Goal: Information Seeking & Learning: Learn about a topic

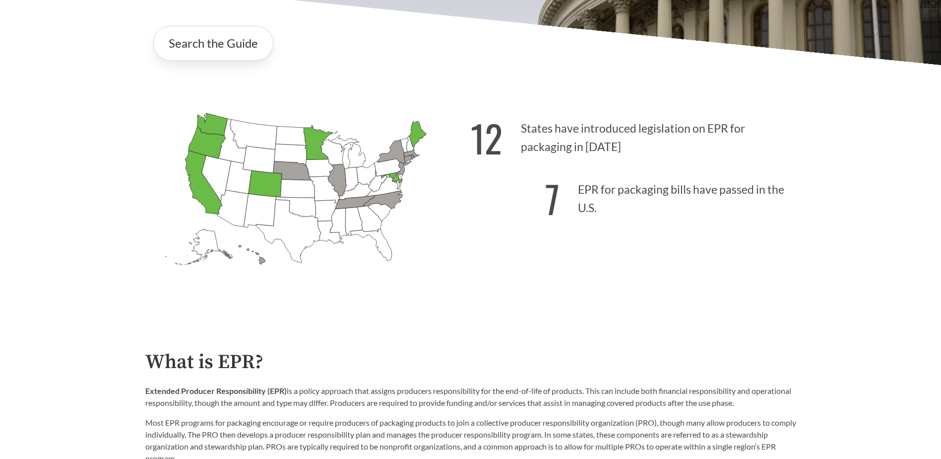
scroll to position [198, 0]
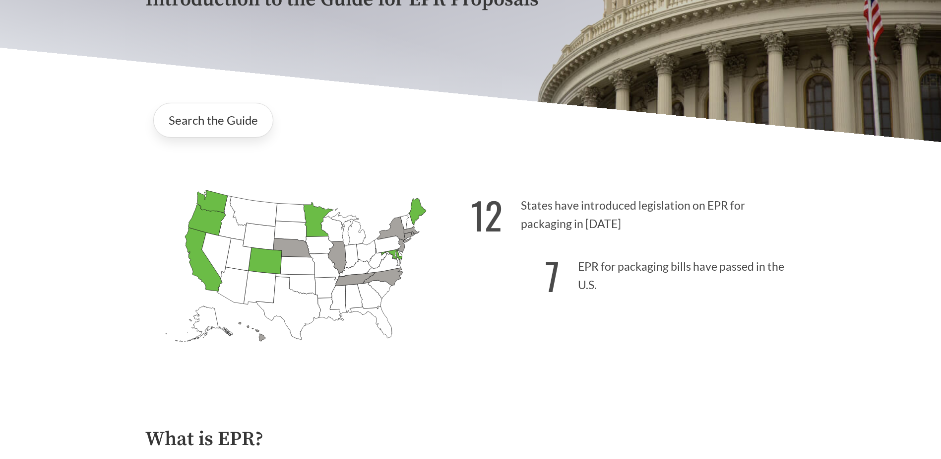
click at [313, 211] on icon "Minnesota Passed: 1" at bounding box center [318, 219] width 30 height 34
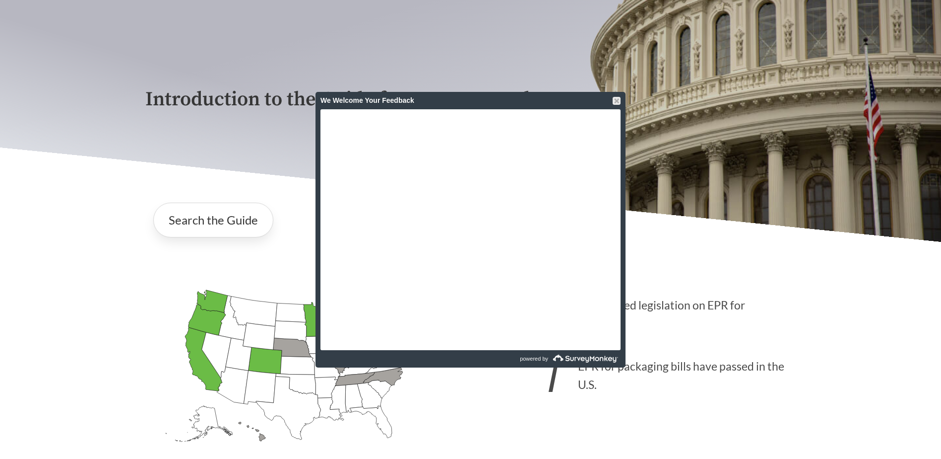
click at [612, 97] on div "We Welcome Your Feedback" at bounding box center [471, 100] width 300 height 17
click at [618, 99] on div at bounding box center [617, 101] width 8 height 8
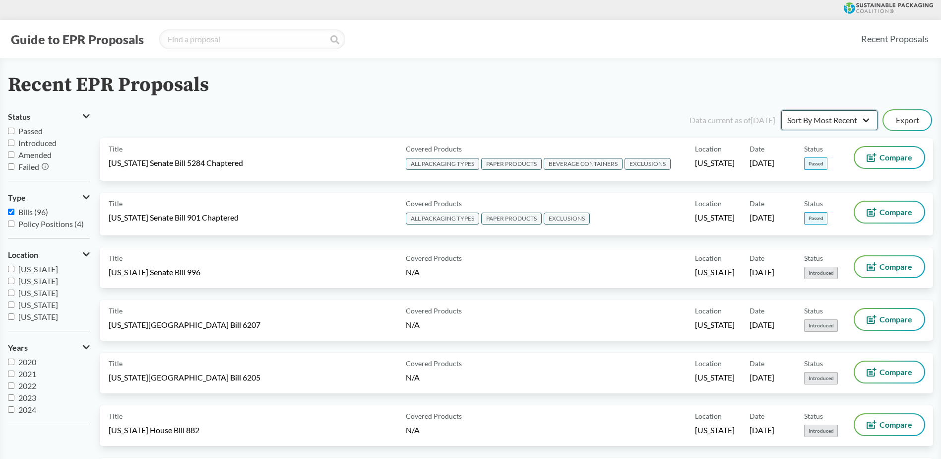
click at [855, 117] on select "Sort By Most Recent Sort By Status" at bounding box center [830, 120] width 96 height 20
select select "Sort By Status"
click at [782, 110] on select "Sort By Most Recent Sort By Status" at bounding box center [830, 120] width 96 height 20
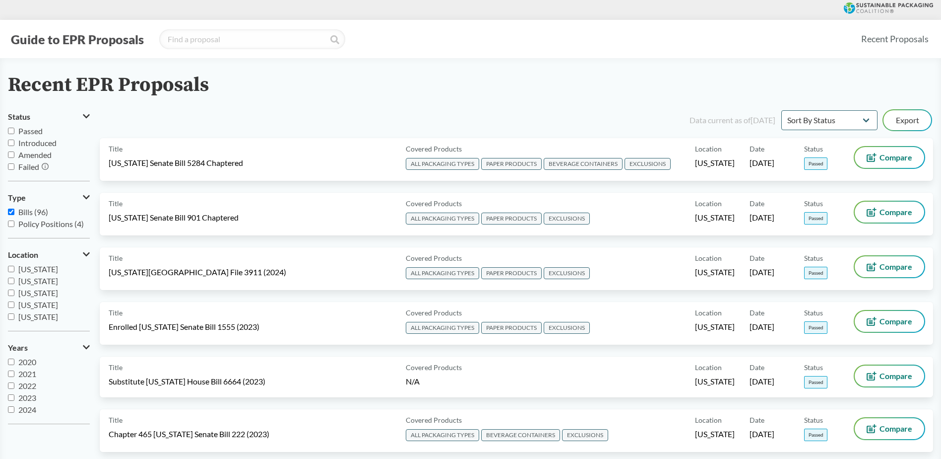
click at [13, 130] on input "Passed" at bounding box center [11, 131] width 6 height 6
checkbox input "true"
click at [866, 117] on select "Sort By Most Recent Sort By Status" at bounding box center [830, 120] width 96 height 20
select select "Sort By Most Recent"
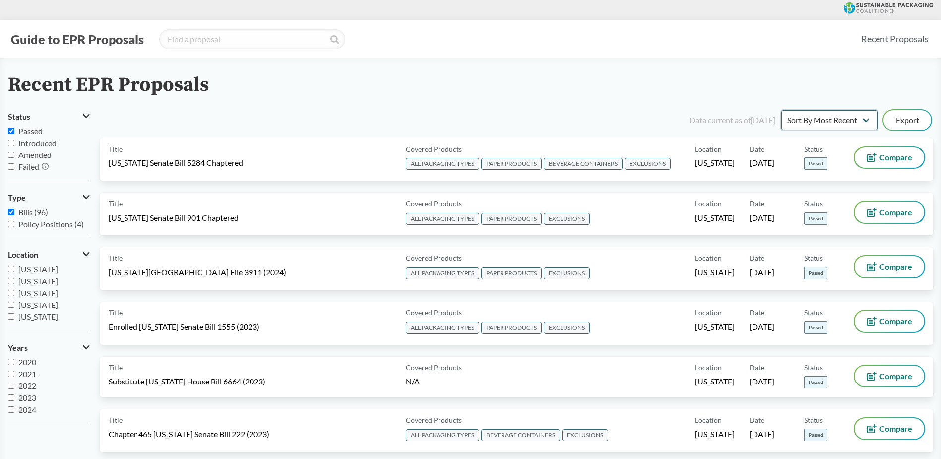
click at [782, 110] on select "Sort By Most Recent Sort By Status" at bounding box center [830, 120] width 96 height 20
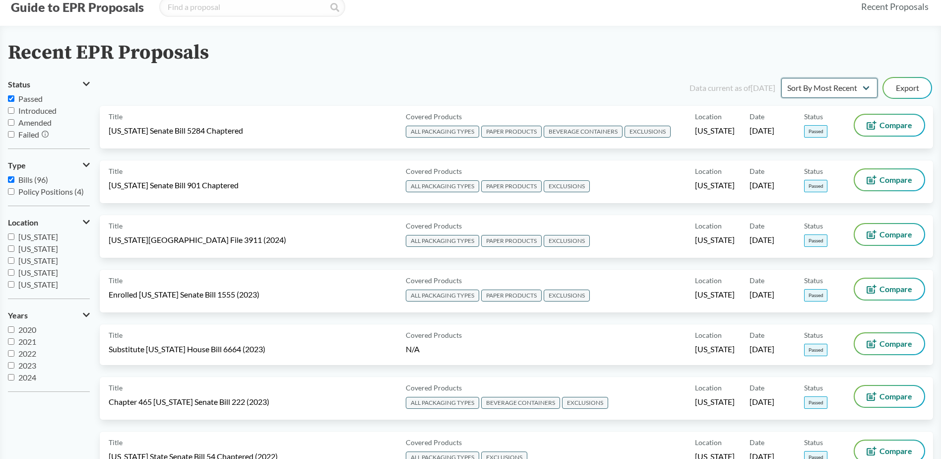
scroll to position [50, 0]
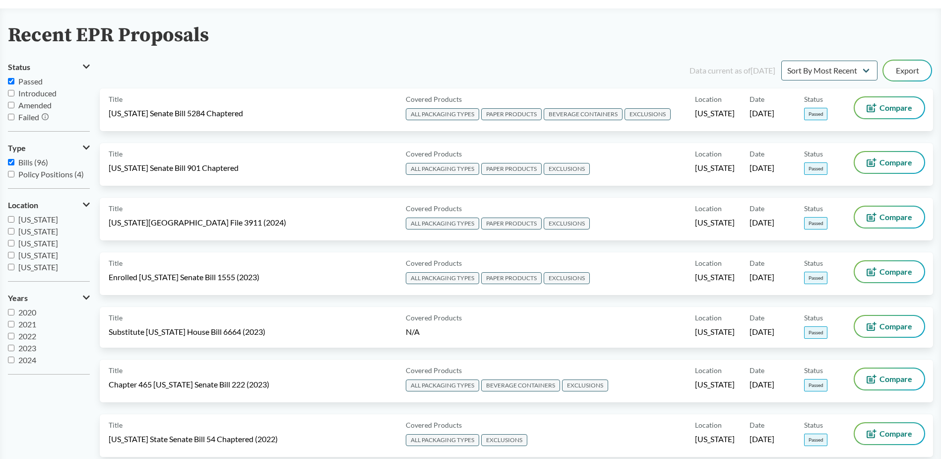
click at [185, 46] on h2 "Recent EPR Proposals" at bounding box center [108, 35] width 201 height 22
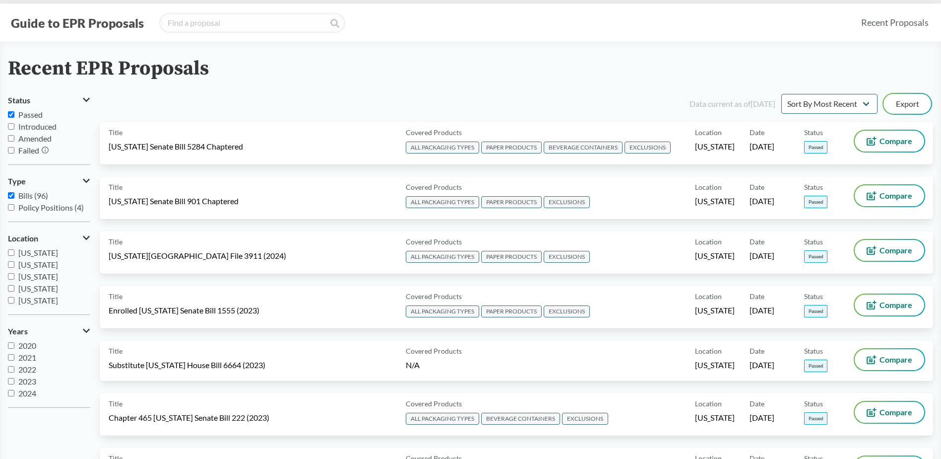
scroll to position [0, 0]
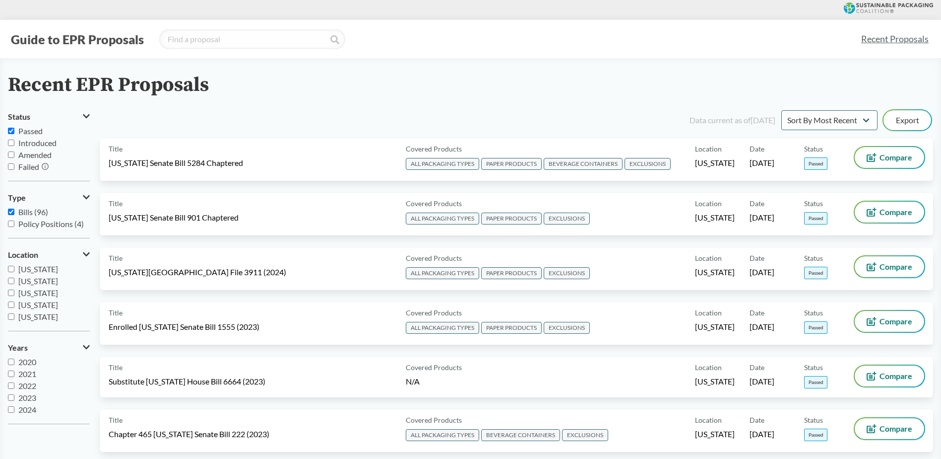
click at [901, 33] on link "Recent Proposals" at bounding box center [895, 39] width 76 height 22
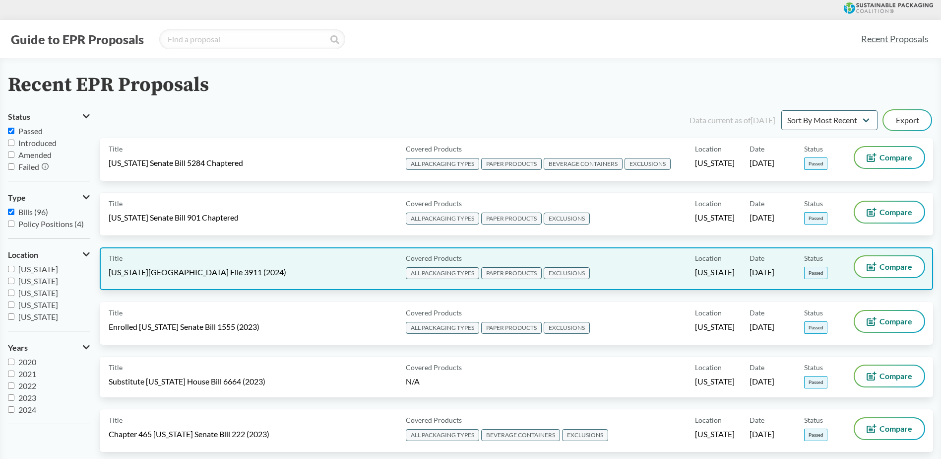
click at [189, 269] on span "[US_STATE][GEOGRAPHIC_DATA] File 3911 (2024)" at bounding box center [198, 271] width 178 height 11
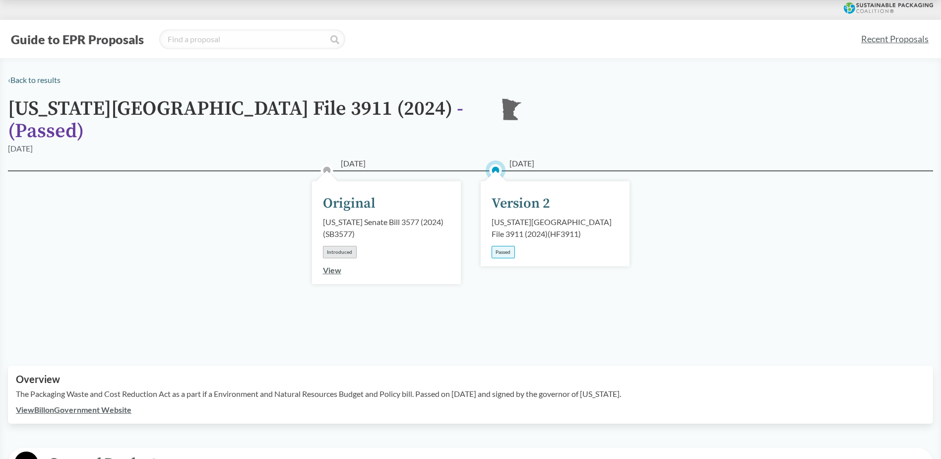
click at [329, 265] on link "View" at bounding box center [332, 269] width 18 height 9
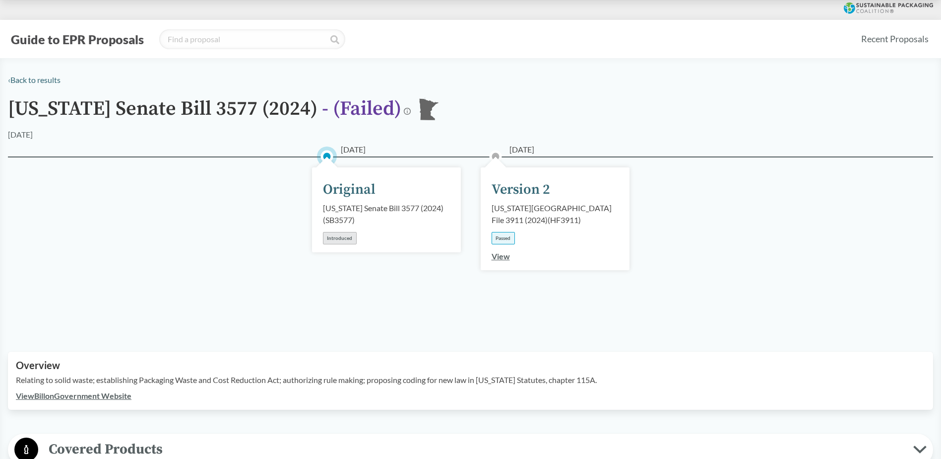
click at [504, 254] on link "View" at bounding box center [501, 255] width 18 height 9
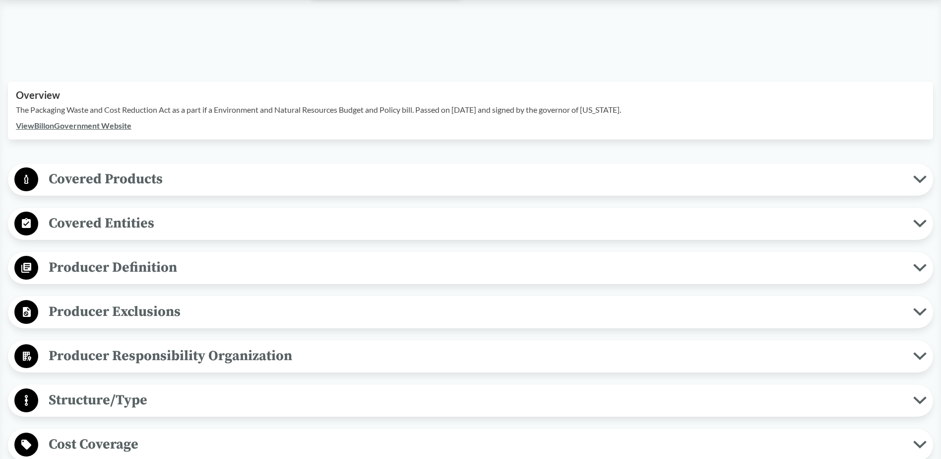
scroll to position [298, 0]
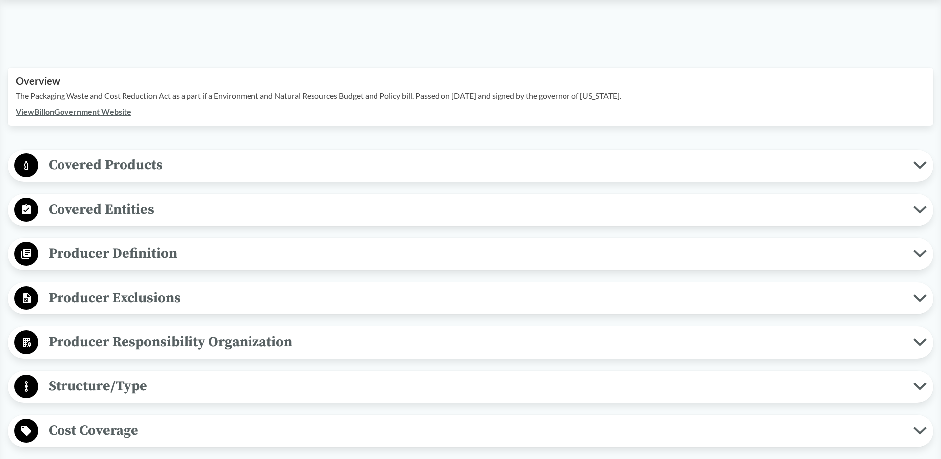
click at [132, 154] on span "Covered Products" at bounding box center [475, 165] width 875 height 22
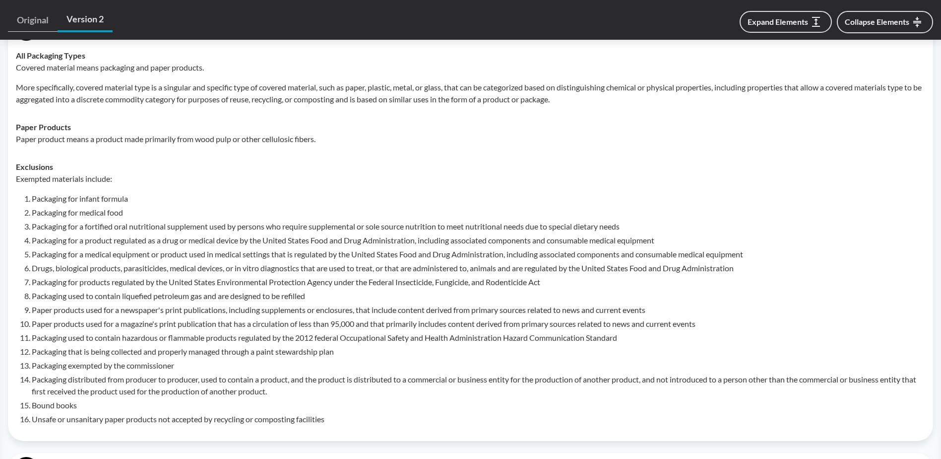
scroll to position [462, 0]
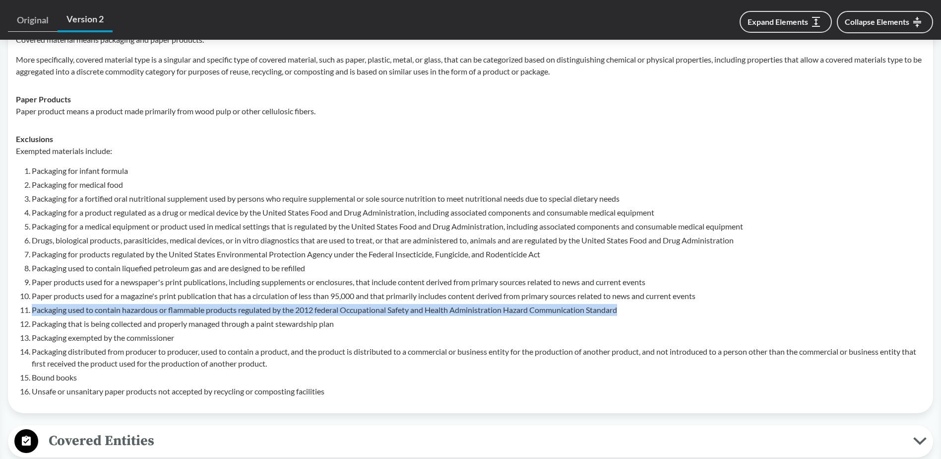
drag, startPoint x: 628, startPoint y: 298, endPoint x: 29, endPoint y: 297, distance: 598.4
click at [32, 304] on li "Packaging used to contain hazardous or flammable products regulated by the 2012…" at bounding box center [479, 310] width 894 height 12
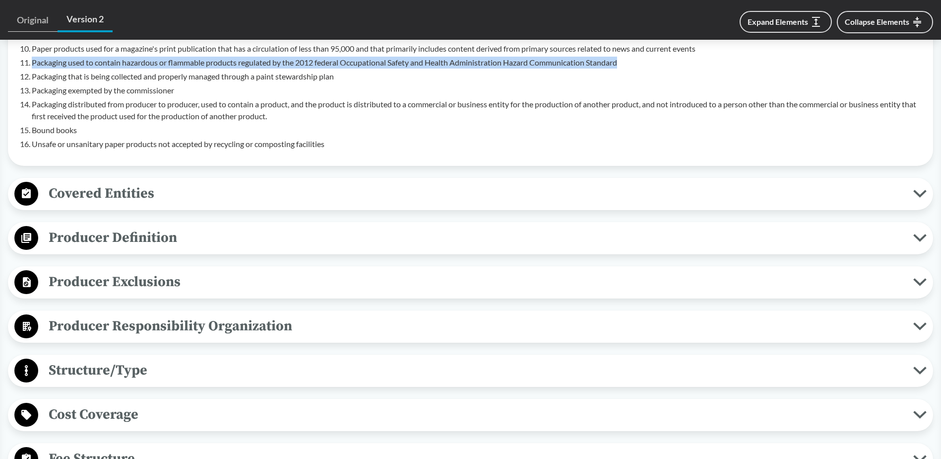
scroll to position [710, 0]
click at [121, 181] on span "Covered Entities" at bounding box center [475, 192] width 875 height 22
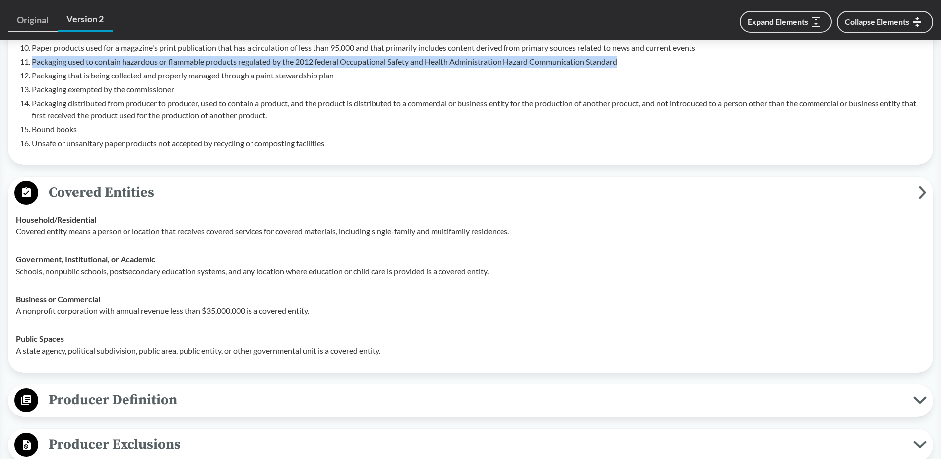
scroll to position [760, 0]
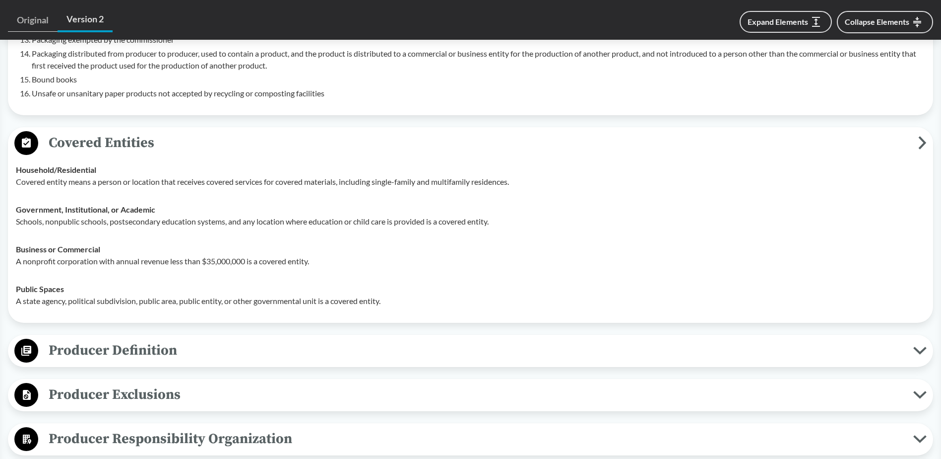
drag, startPoint x: 623, startPoint y: 243, endPoint x: 620, endPoint y: 232, distance: 11.2
click at [623, 255] on p "A nonprofit corporation with annual revenue less than $35,000,000 is a covered …" at bounding box center [471, 261] width 910 height 12
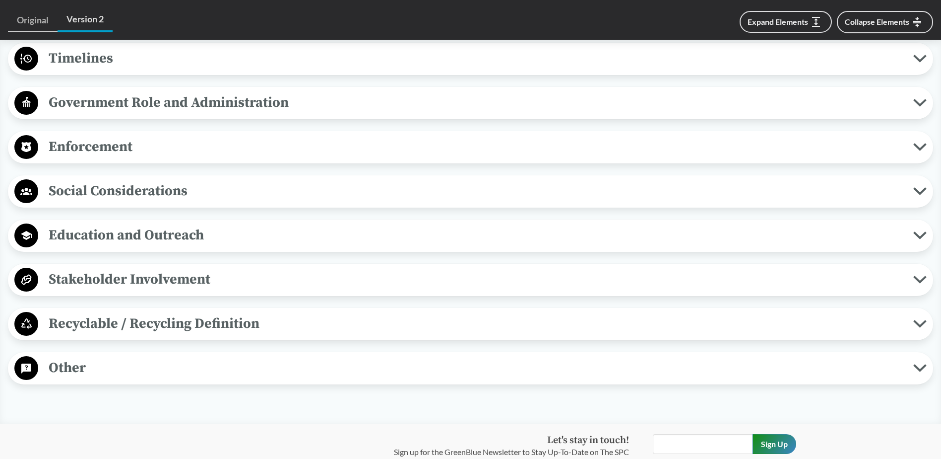
scroll to position [1618, 0]
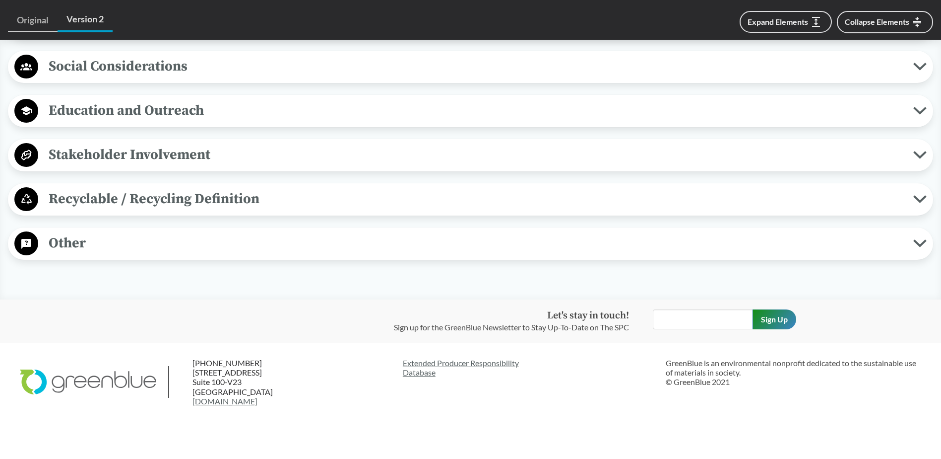
click at [161, 196] on span "Recyclable / Recycling Definition" at bounding box center [475, 199] width 875 height 22
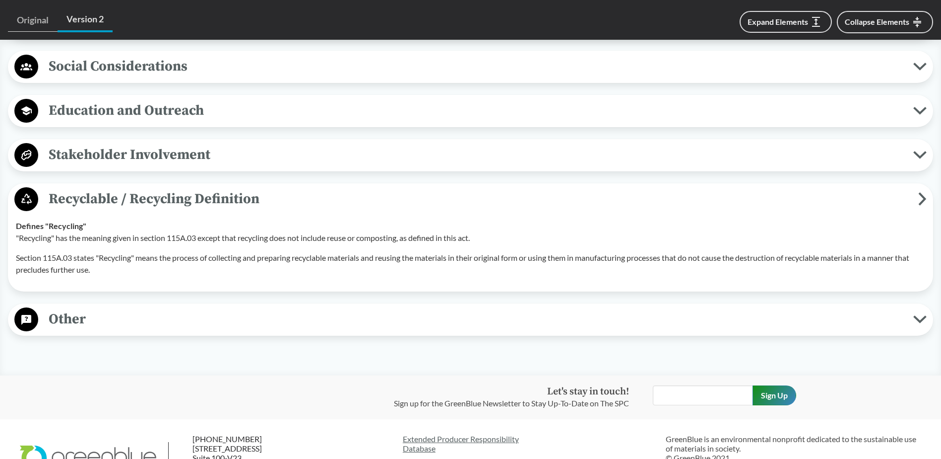
click at [116, 309] on span "Other" at bounding box center [475, 319] width 875 height 22
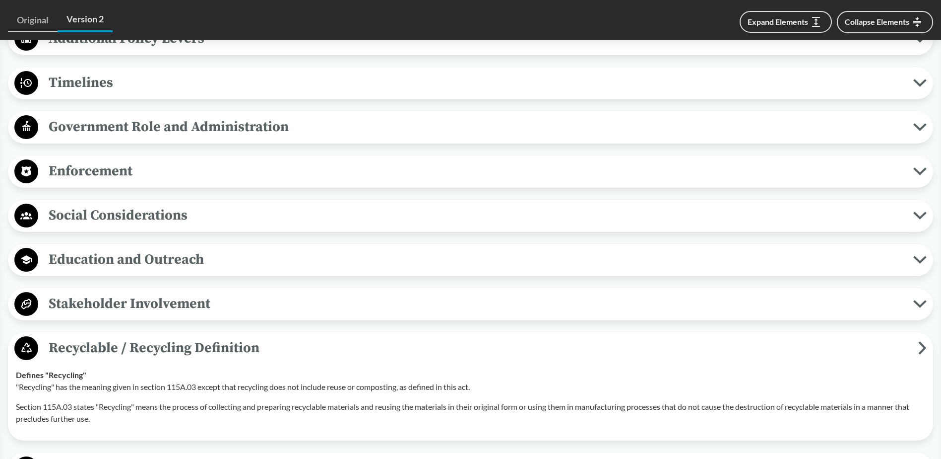
scroll to position [1370, 0]
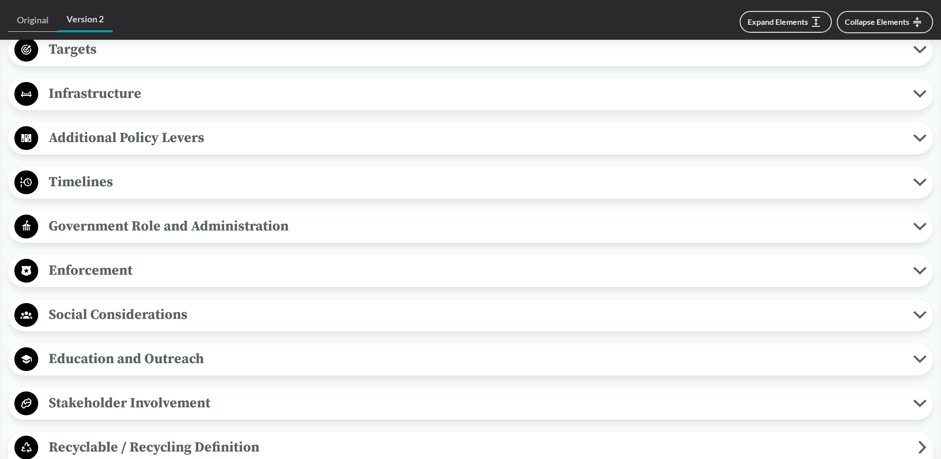
click at [81, 265] on span "Enforcement" at bounding box center [475, 270] width 875 height 22
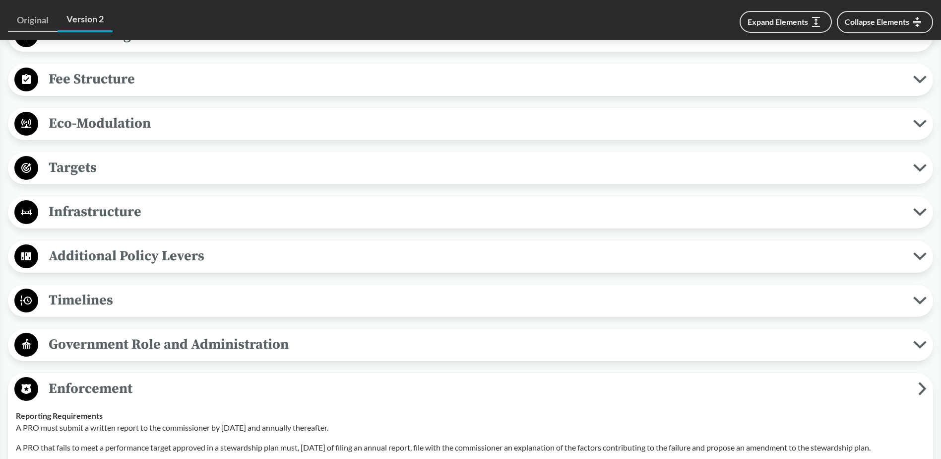
scroll to position [1221, 0]
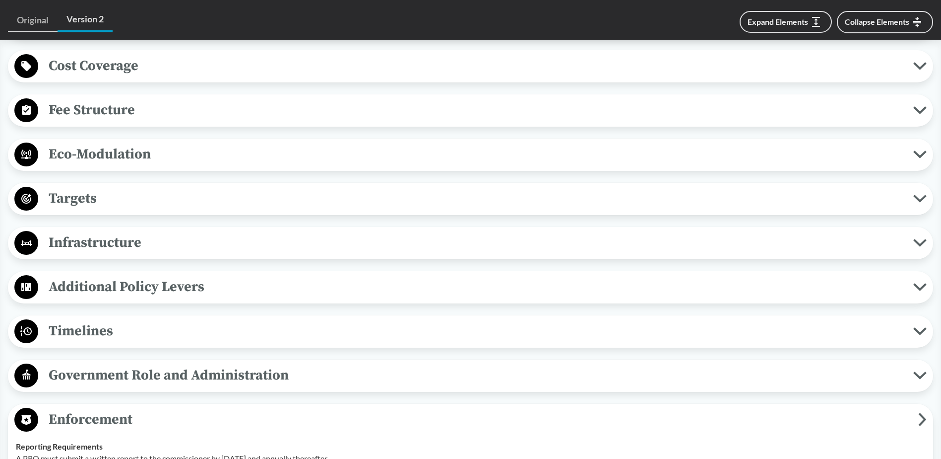
click at [104, 326] on span "Timelines" at bounding box center [475, 331] width 875 height 22
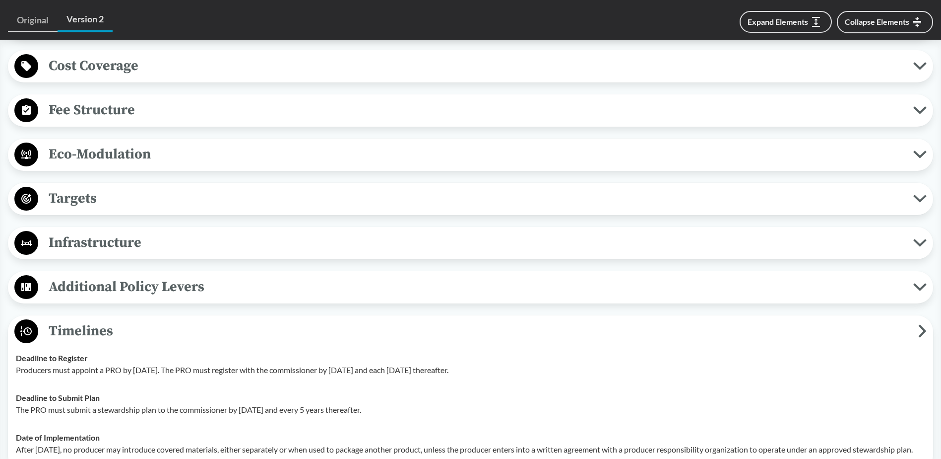
click at [91, 188] on span "Targets" at bounding box center [475, 198] width 875 height 22
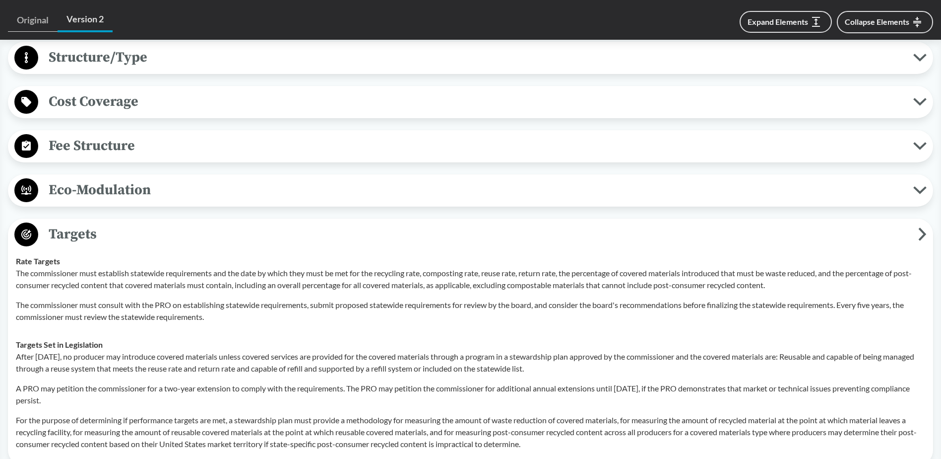
scroll to position [1171, 0]
